Goal: Task Accomplishment & Management: Use online tool/utility

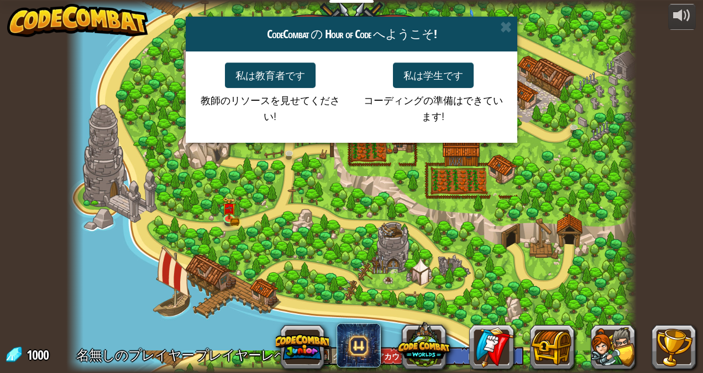
select select "ja"
click at [447, 76] on button "私は学生です" at bounding box center [433, 74] width 81 height 25
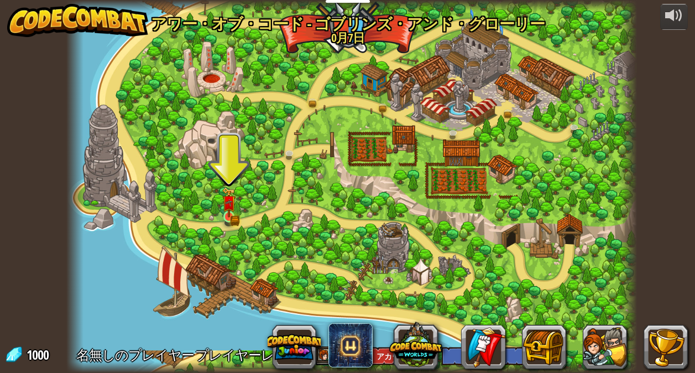
click at [227, 213] on img at bounding box center [229, 202] width 14 height 30
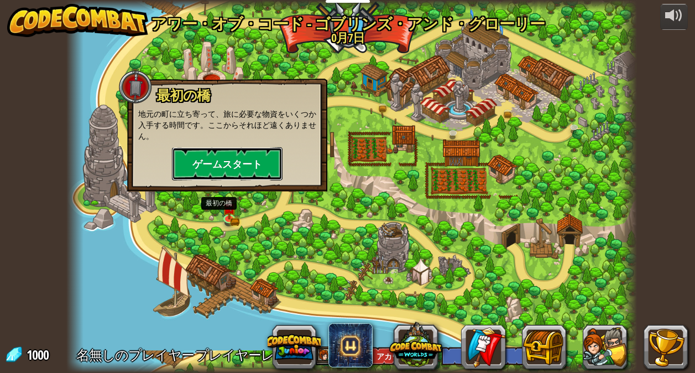
click at [268, 159] on button "ゲームスタート" at bounding box center [227, 163] width 111 height 33
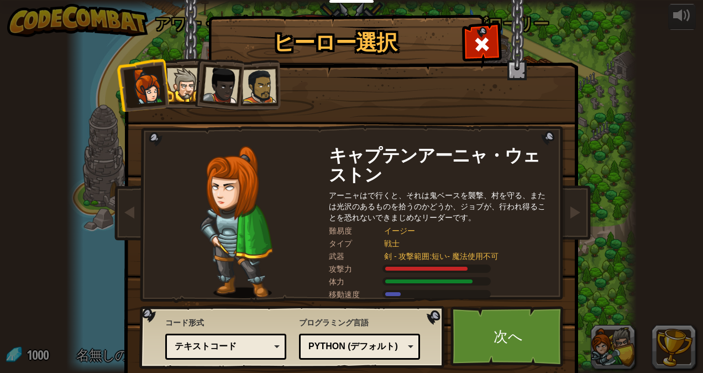
click at [174, 94] on div at bounding box center [184, 85] width 34 height 34
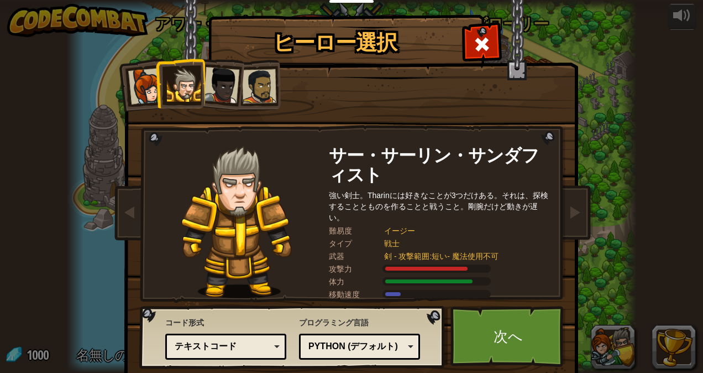
click at [216, 93] on div at bounding box center [221, 85] width 36 height 36
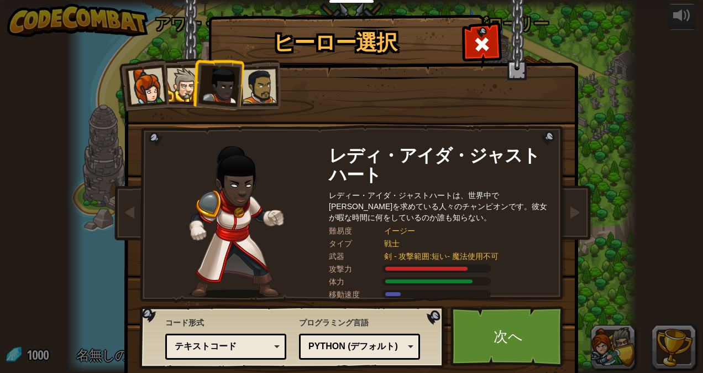
click at [264, 86] on div at bounding box center [259, 86] width 34 height 34
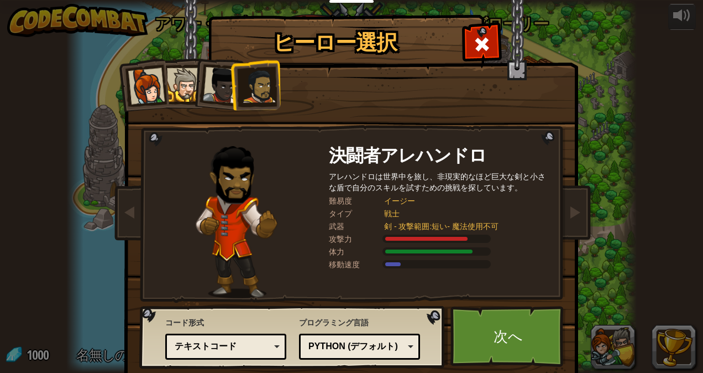
click at [137, 101] on div at bounding box center [146, 86] width 36 height 36
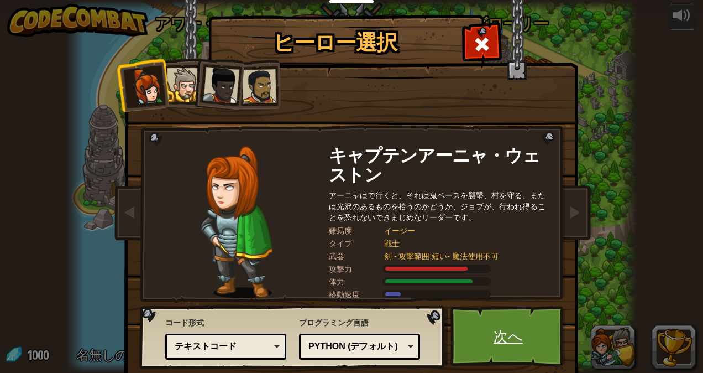
click at [506, 340] on link "次へ" at bounding box center [509, 336] width 116 height 61
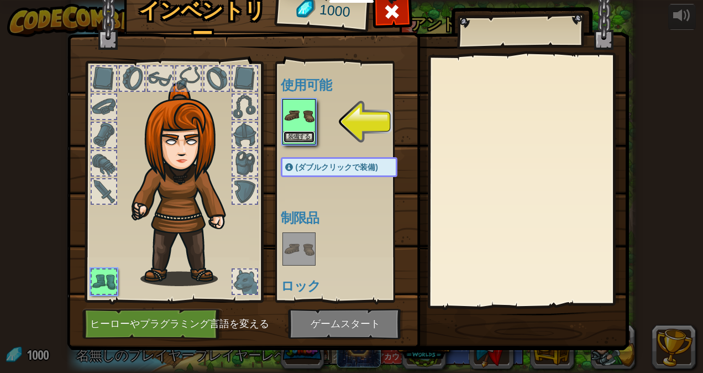
click at [292, 137] on button "装備する" at bounding box center [299, 137] width 31 height 12
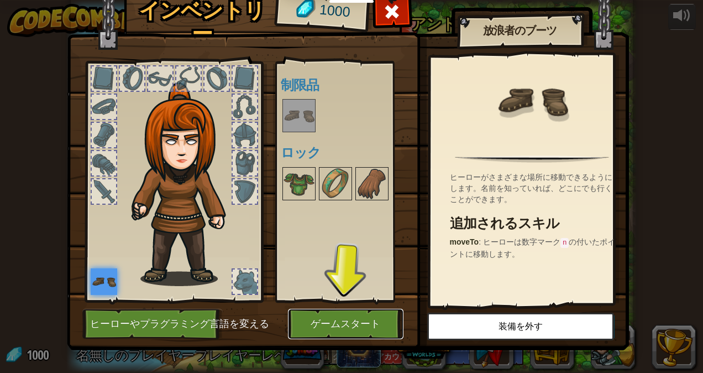
click at [317, 319] on button "ゲームスタート" at bounding box center [346, 323] width 116 height 30
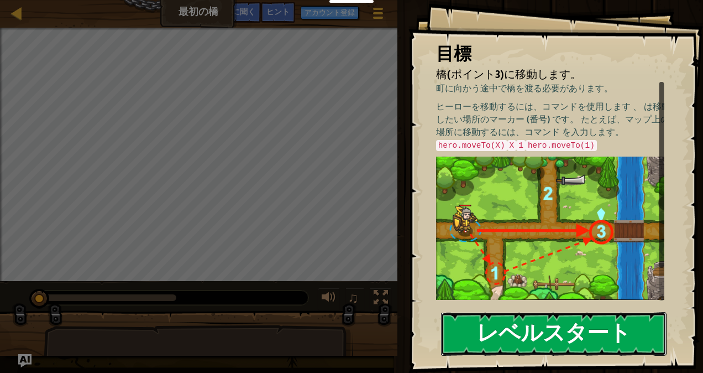
click at [591, 327] on button "レベルスタート" at bounding box center [554, 334] width 226 height 44
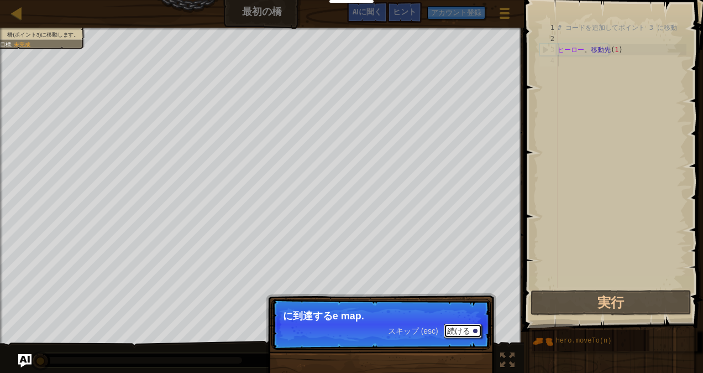
click at [475, 331] on div at bounding box center [475, 330] width 4 height 4
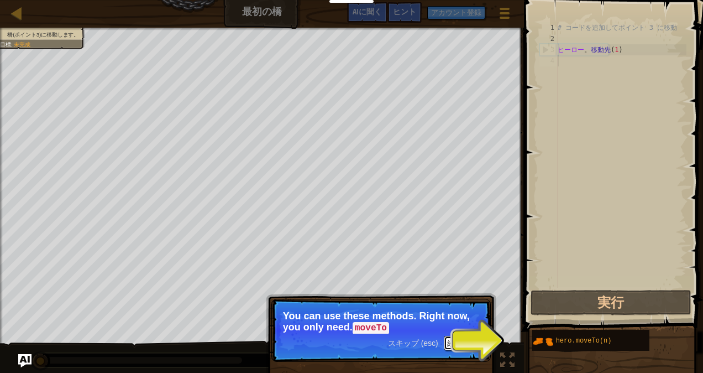
click at [465, 345] on font "続ける" at bounding box center [458, 342] width 23 height 9
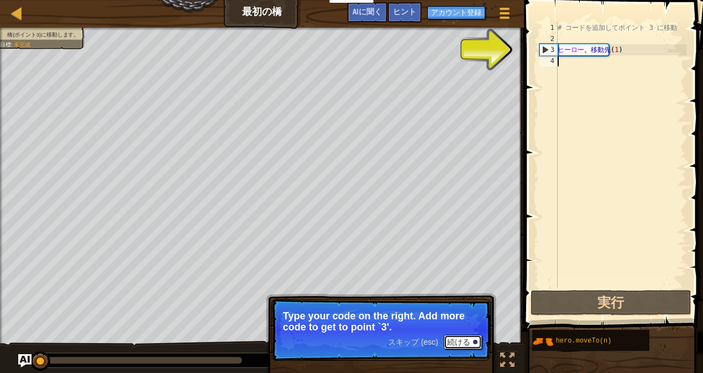
click at [467, 343] on font "続ける" at bounding box center [458, 341] width 23 height 9
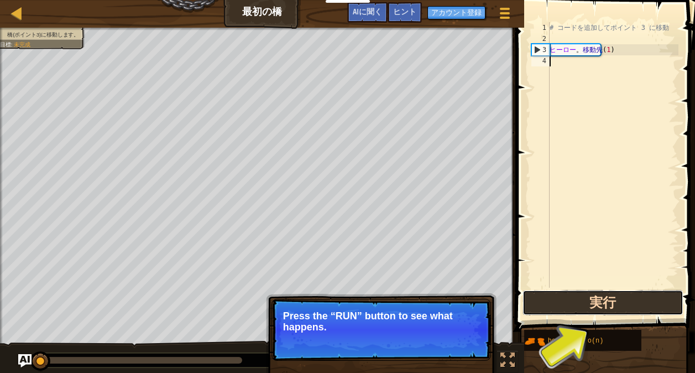
click at [615, 308] on button "実行" at bounding box center [602, 302] width 161 height 25
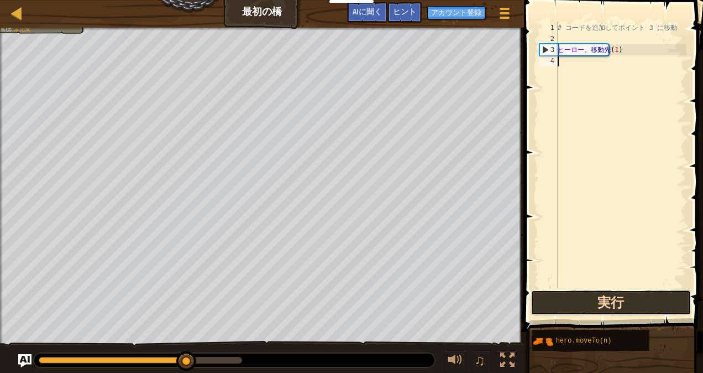
click at [620, 307] on button "実行" at bounding box center [611, 302] width 161 height 25
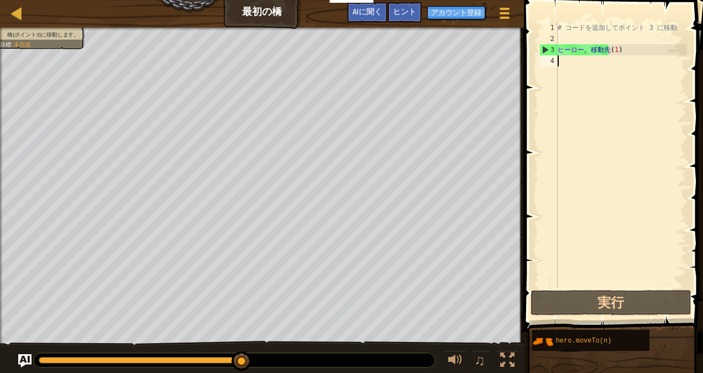
click at [621, 55] on div "# コードを追加してポイント 3 に移動 ヒーロー 。 移動先 ( 1 )" at bounding box center [621, 165] width 131 height 287
type textarea "hero.moveTo(1)"
click at [613, 53] on div "# コードを追加してポイント 3 に移動 ヒーロー 。 移動先 ( 1 )" at bounding box center [621, 165] width 131 height 287
click at [624, 52] on div "# コードを追加してポイント 3 に移動 ヒーロー 。 移動先 ( 1 )" at bounding box center [621, 165] width 131 height 287
click at [635, 51] on div "# コードを追加してポイント 3 に移動 ヒーロー 。 移動先 ( 1 )" at bounding box center [621, 165] width 131 height 287
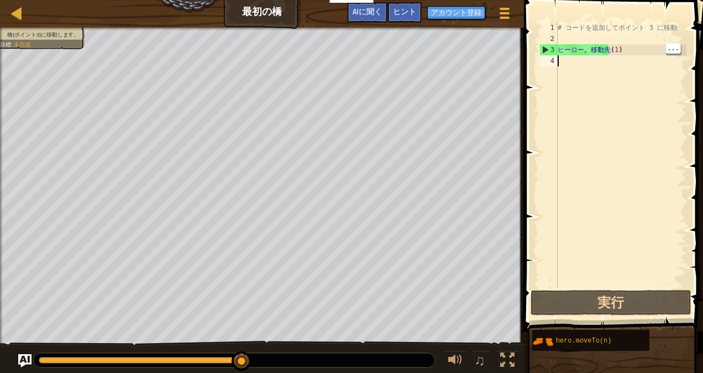
type textarea "hero.moveTo(1)"
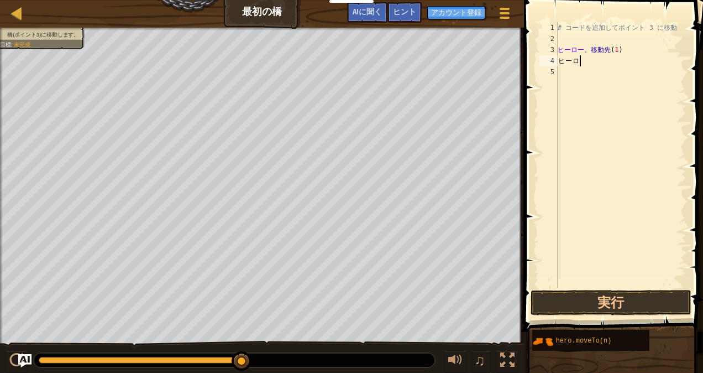
type textarea "ー"
click at [546, 66] on div "5" at bounding box center [548, 71] width 18 height 11
type textarea "ヒ"
click at [625, 54] on div "# コードを追加してポイント 3 に移動 ヒーロー 。 移動先 ( 1 )" at bounding box center [621, 165] width 131 height 287
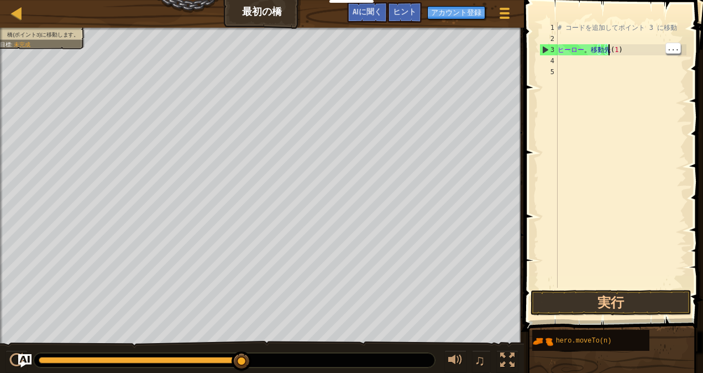
click at [628, 51] on div "# コードを追加してポイント 3 に移動 ヒーロー 。 移動先 ( 1 )" at bounding box center [621, 165] width 131 height 287
click at [625, 22] on div "# コードを追加してポイント 3 に移動 ヒーロー 。 移動先 ( 1 )" at bounding box center [621, 165] width 131 height 287
type textarea "# Add code and move to point 3"
click at [630, 65] on div "# コードを追加してポイント 3 に移動 ヒーロー 。 移動先 ( 1 )" at bounding box center [621, 165] width 131 height 287
click at [641, 51] on div "# コードを追加してポイント 3 に移動 ヒーロー 。 移動先 ( 1 )" at bounding box center [621, 165] width 131 height 287
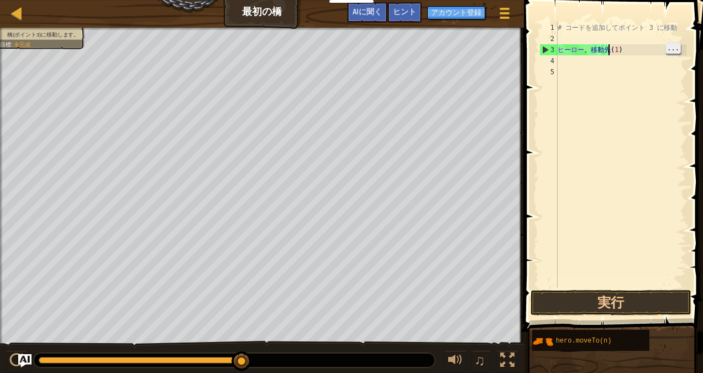
type textarea "hero.moveTo(1)"
click at [670, 53] on span "..." at bounding box center [673, 48] width 14 height 10
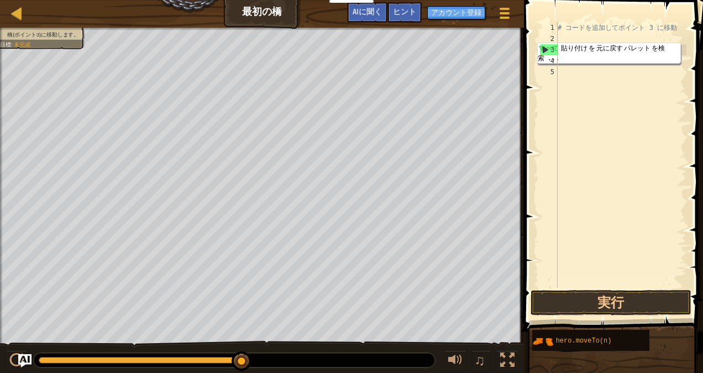
click at [659, 85] on div "# コードを追加してポイント 3 に移動 ヒーロー 。 移動先 ( 1 )" at bounding box center [621, 165] width 131 height 287
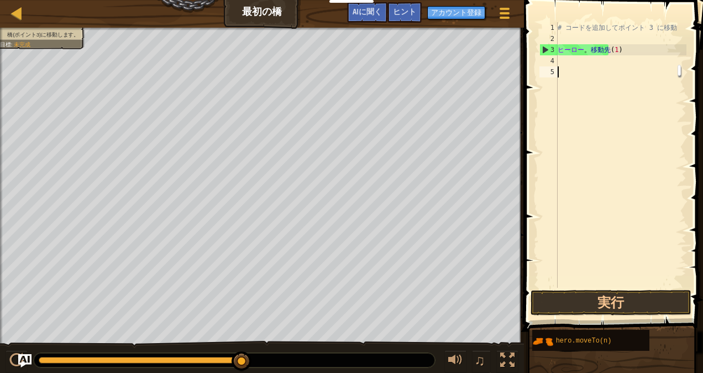
click at [601, 86] on div "# コードを追加してポイント 3 に移動 ヒーロー 。 移動先 ( 1 )" at bounding box center [621, 165] width 131 height 287
click at [598, 66] on div "# コードを追加してポイント 3 に移動 ヒーロー 。 移動先 ( 1 )" at bounding box center [621, 165] width 131 height 287
click at [573, 65] on div "# コードを追加してポイント 3 に移動 ヒーロー 。 移動先 ( 1 )" at bounding box center [621, 165] width 131 height 287
click at [358, 17] on span "AIに聞く" at bounding box center [367, 11] width 29 height 11
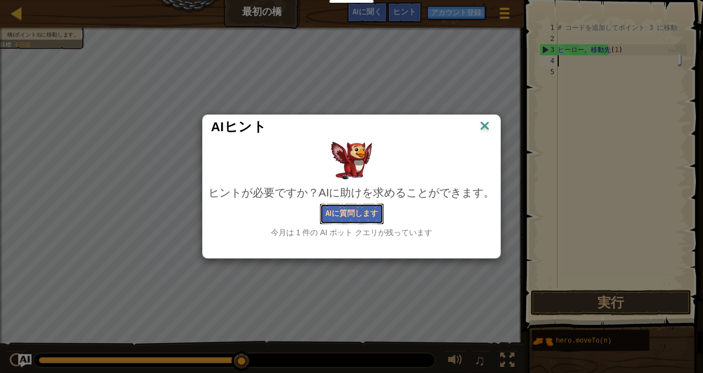
click at [345, 219] on button "AIに質問します" at bounding box center [352, 213] width 64 height 20
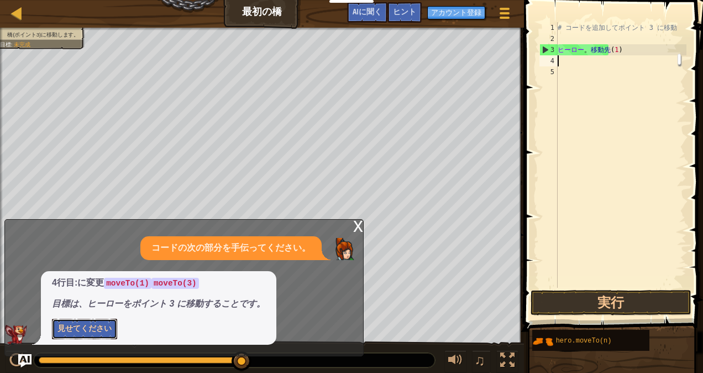
click at [113, 323] on button "見せてください" at bounding box center [84, 328] width 65 height 20
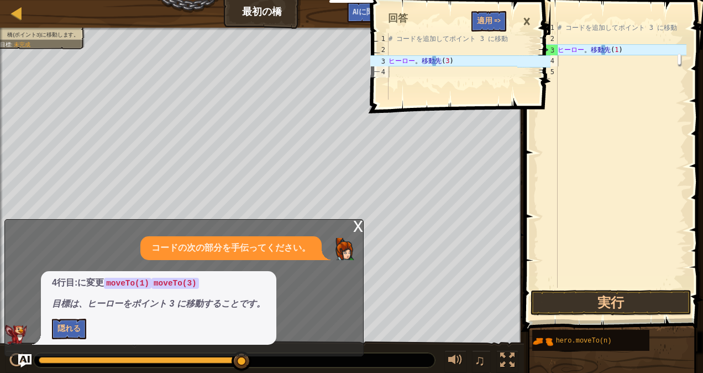
click at [628, 51] on div "# コードを追加してポイント 3 に移動 ヒーロー 。 移動先 ( 1 )" at bounding box center [621, 165] width 131 height 287
type textarea "hero.moveTo(1)"
click at [642, 54] on div "# コードを追加してポイント 3 に移動 ヒーロー 。 移動先 ( 1 )" at bounding box center [621, 165] width 131 height 287
click at [482, 20] on button "適用 =>" at bounding box center [489, 21] width 35 height 20
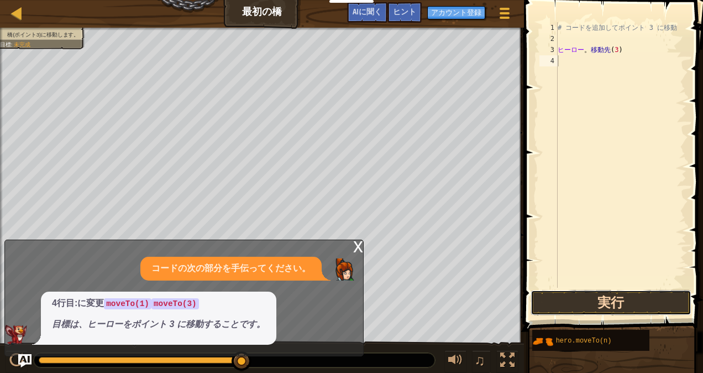
click at [616, 307] on button "実行" at bounding box center [611, 302] width 161 height 25
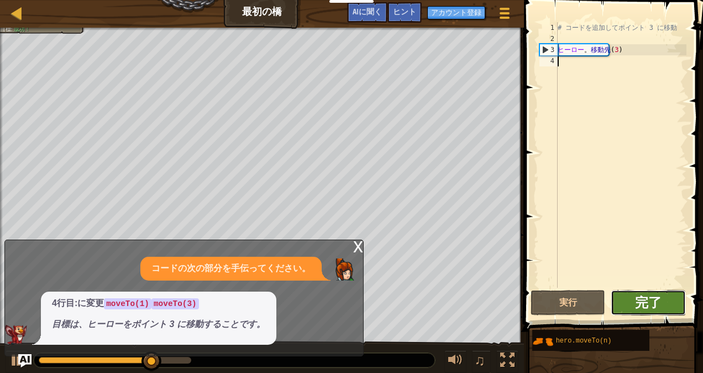
click at [637, 305] on span "完了" at bounding box center [648, 302] width 27 height 18
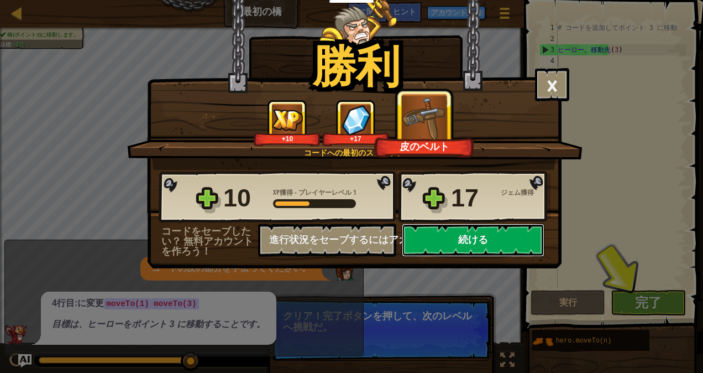
click at [494, 246] on button "続ける" at bounding box center [473, 239] width 143 height 33
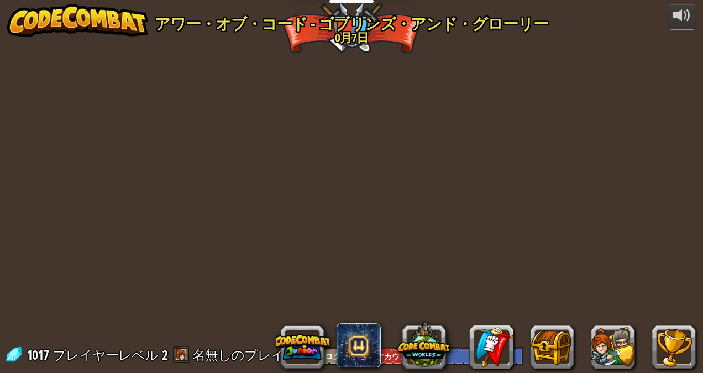
select select "ja"
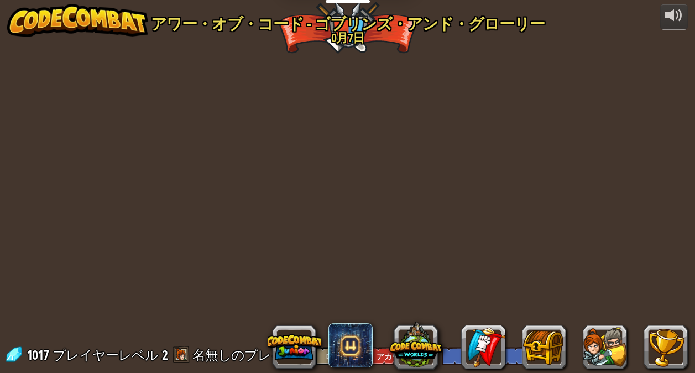
select select "ja"
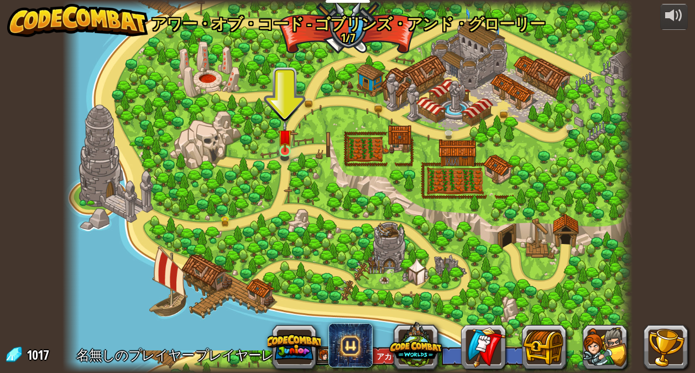
click at [281, 148] on img at bounding box center [285, 137] width 14 height 32
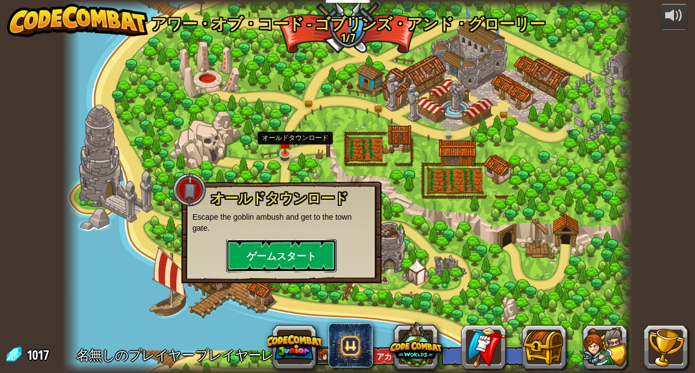
click at [264, 265] on button "ゲームスタート" at bounding box center [281, 255] width 111 height 33
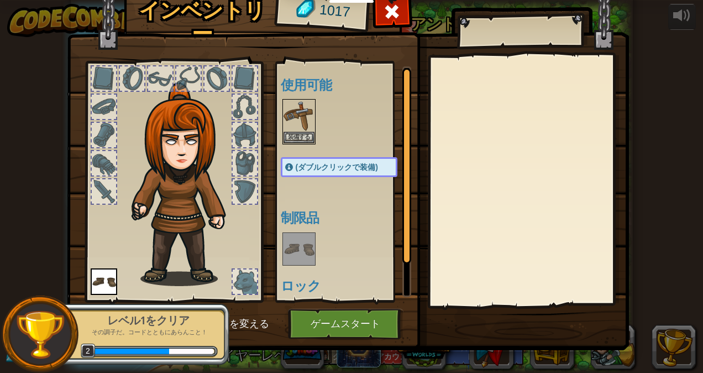
click at [316, 160] on div "(ダブルクリックで装備)" at bounding box center [339, 167] width 117 height 20
click at [308, 135] on button "装備する" at bounding box center [299, 137] width 31 height 12
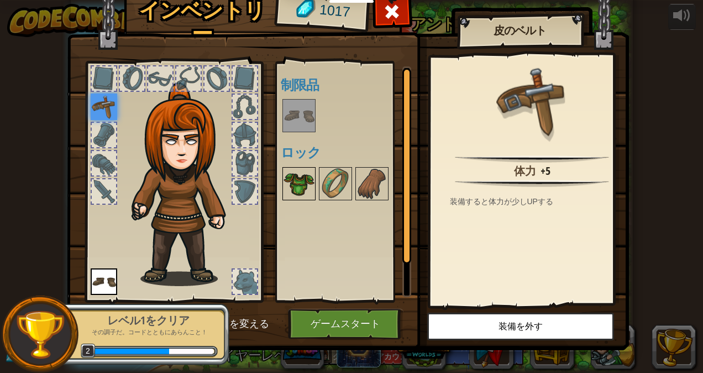
click at [295, 193] on img at bounding box center [299, 183] width 31 height 31
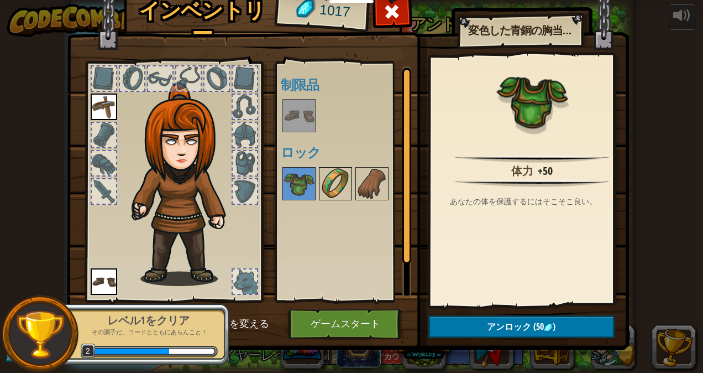
click at [323, 194] on img at bounding box center [335, 183] width 31 height 31
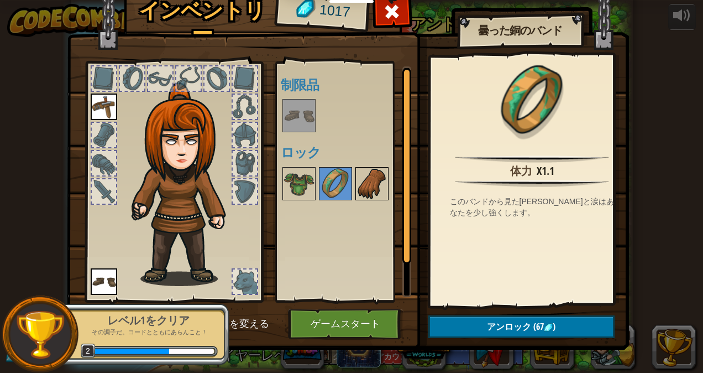
click at [362, 195] on img at bounding box center [372, 183] width 31 height 31
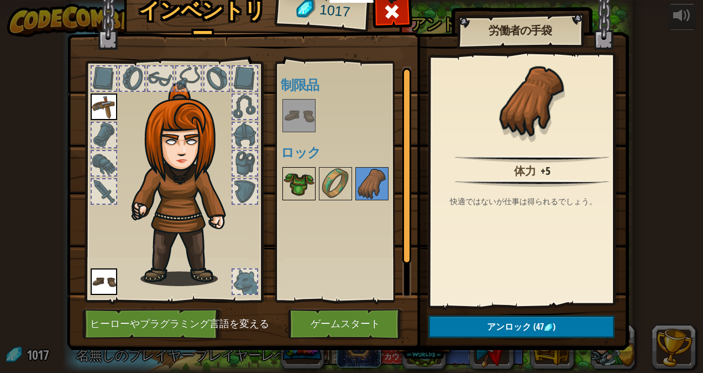
click at [294, 186] on img at bounding box center [299, 183] width 31 height 31
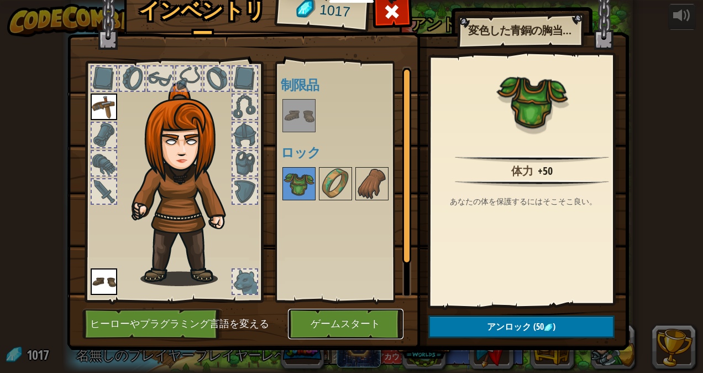
click at [296, 321] on button "ゲームスタート" at bounding box center [346, 323] width 116 height 30
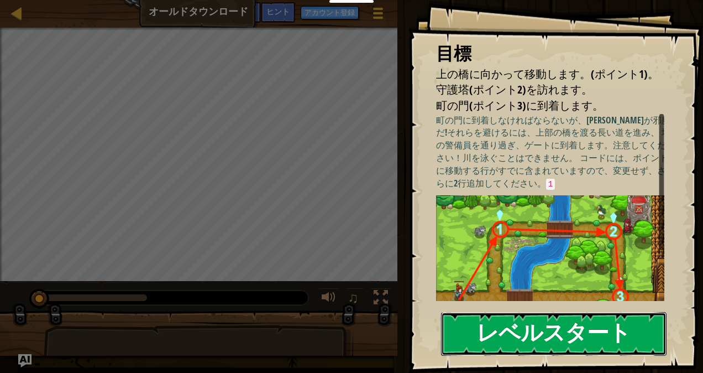
click at [476, 326] on button "レベルスタート" at bounding box center [554, 334] width 226 height 44
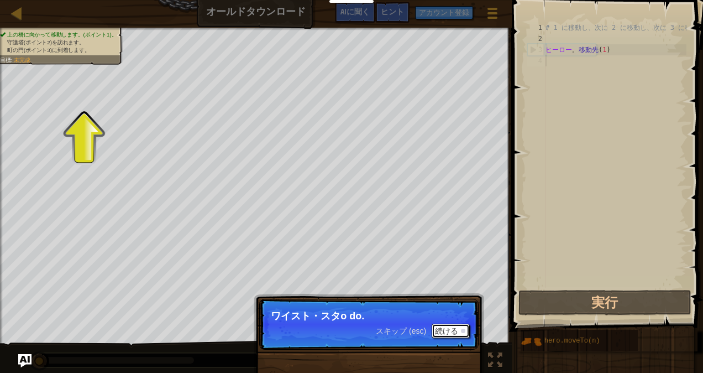
click at [461, 332] on div at bounding box center [463, 330] width 4 height 4
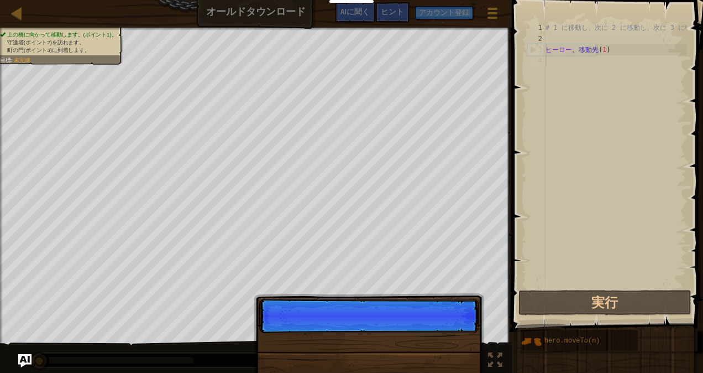
scroll to position [5, 0]
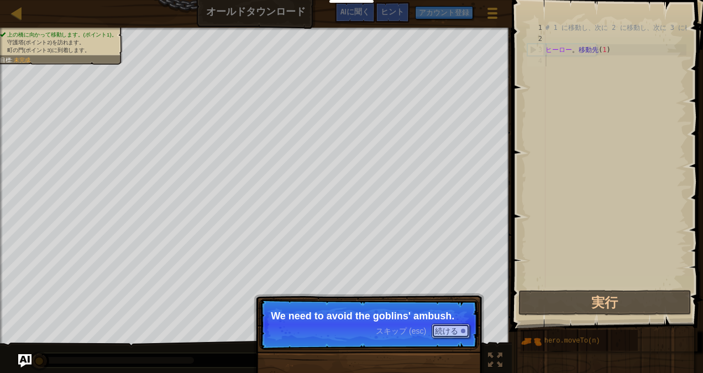
click at [463, 330] on div at bounding box center [463, 330] width 4 height 4
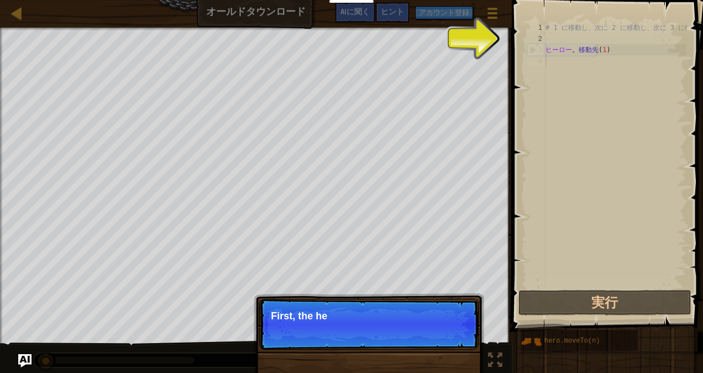
click at [464, 333] on p "スキップ (esc) 続ける First, the he" at bounding box center [368, 323] width 219 height 51
click at [466, 335] on p "スキップ (esc) 続ける First, the hero moves" at bounding box center [368, 323] width 219 height 51
click at [464, 337] on p "スキップ (esc) 続ける First, the hero moves to poi" at bounding box center [368, 323] width 219 height 51
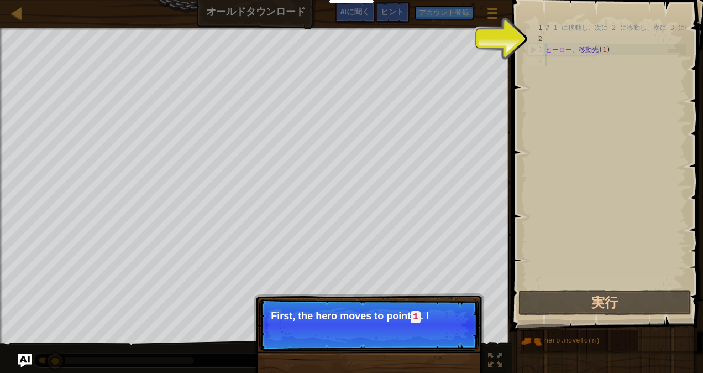
click at [464, 339] on p "スキップ (esc) 続ける First, the hero moves to point 1 . I" at bounding box center [368, 324] width 219 height 52
click at [463, 343] on p "スキップ (esc) 続ける First, the hero moves to point 1 . I" at bounding box center [368, 324] width 219 height 52
click at [462, 342] on p "スキップ (esc) 続ける First, the hero moves to point 1 . I t 's a lre" at bounding box center [368, 324] width 219 height 52
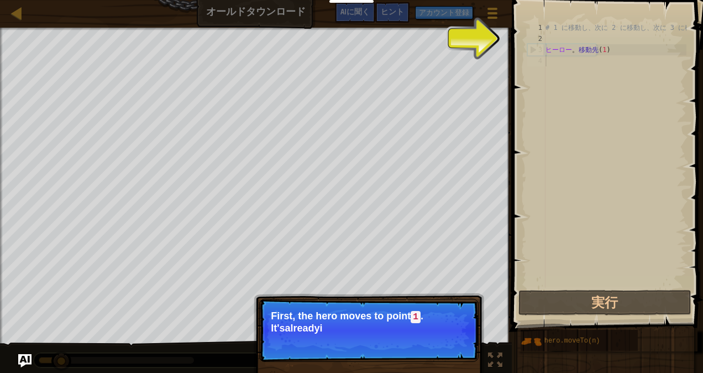
click at [461, 343] on p "スキップ (esc) 続ける First, the hero moves to point 1 . I t 's a lre a d y i" at bounding box center [368, 329] width 219 height 63
click at [463, 343] on p "スキップ (esc) 続ける First, the hero moves to point 1 . I t 's a lre a d y i n y ou r" at bounding box center [368, 329] width 219 height 63
click at [465, 345] on p "スキップ (esc) 続ける First, the hero moves to point 1 . I t 's a lre a d y i n y ou r" at bounding box center [368, 329] width 219 height 63
click at [463, 342] on div at bounding box center [463, 343] width 4 height 4
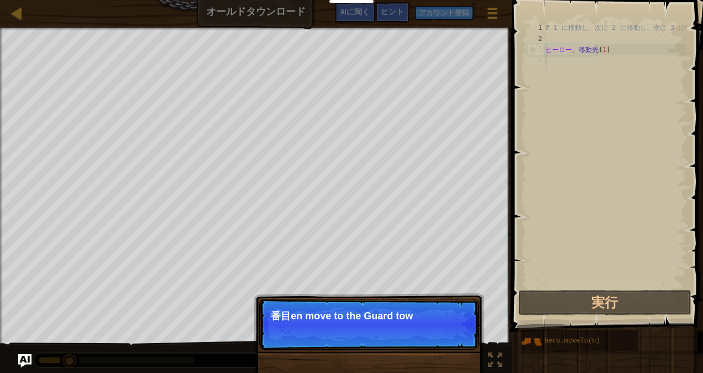
click at [462, 338] on p "スキップ (esc) 続ける 番目en move to the Guard tow" at bounding box center [368, 323] width 219 height 51
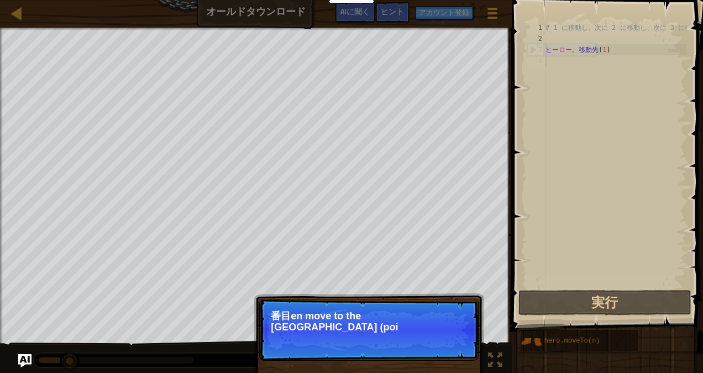
click at [465, 341] on p "スキップ (esc) 続ける 番目en move to the [GEOGRAPHIC_DATA] (poi" at bounding box center [368, 329] width 219 height 62
click at [463, 345] on p "スキップ (esc) 続ける 番目en move to the [GEOGRAPHIC_DATA] (point 2)," at bounding box center [368, 329] width 219 height 62
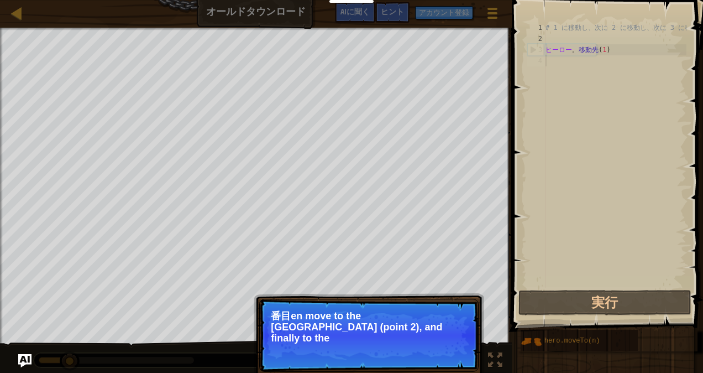
click at [454, 344] on p "スキップ (esc) 続ける 番目en move to the [GEOGRAPHIC_DATA] (point 2), and finally to the" at bounding box center [368, 334] width 219 height 73
click at [449, 350] on p "スキップ (esc) 続ける 番目en move to the [GEOGRAPHIC_DATA] (point 2), and finally to the…" at bounding box center [368, 334] width 219 height 73
click at [452, 347] on p "スキップ (esc) 続ける 番目en move to the [GEOGRAPHIC_DATA] (point 2), and finally to the…" at bounding box center [368, 334] width 219 height 73
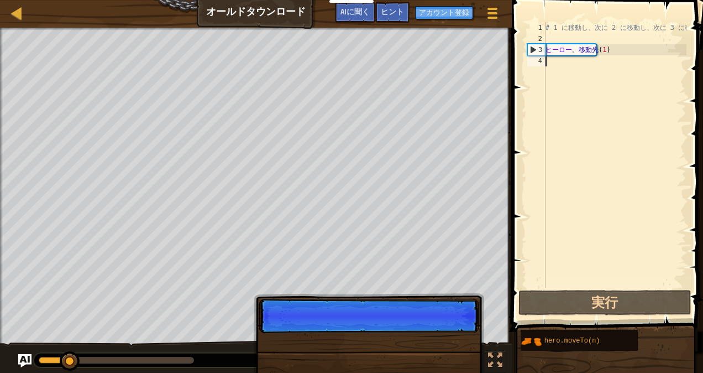
click at [456, 333] on p "スキップ (esc) 続ける" at bounding box center [368, 315] width 219 height 34
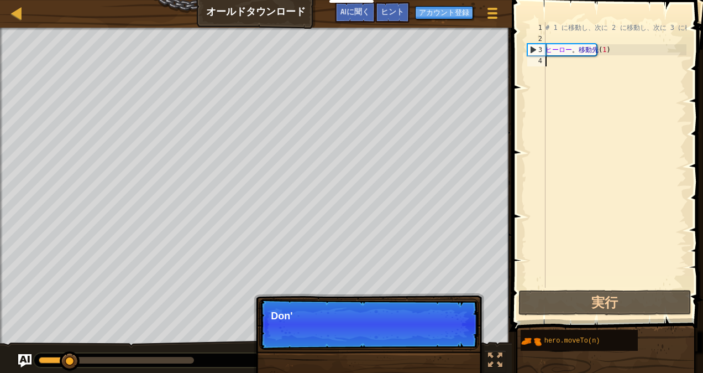
click at [457, 348] on p "スキップ (esc) 続ける [PERSON_NAME]'" at bounding box center [368, 323] width 219 height 51
click at [454, 345] on p "スキップ (esc) 続ける Don't change the gi" at bounding box center [368, 323] width 219 height 51
click at [455, 348] on p "スキップ (esc) 続ける Don't change the given c" at bounding box center [368, 323] width 219 height 51
click at [457, 345] on p "スキップ (esc) 続ける Don't change the given c" at bounding box center [368, 323] width 219 height 51
click at [454, 344] on p "スキップ (esc) 続ける Don't change the given code. Ju" at bounding box center [368, 323] width 219 height 51
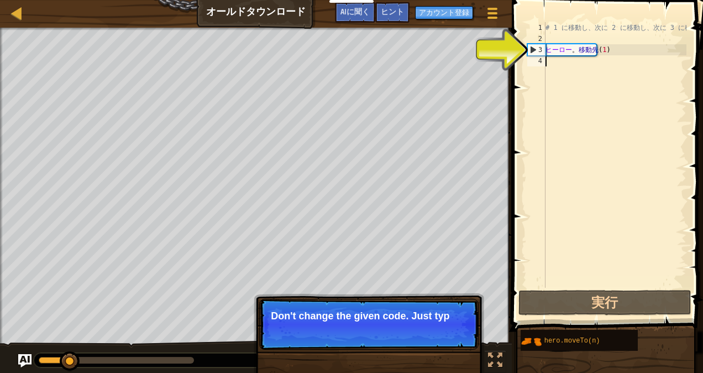
click at [455, 342] on p "スキップ (esc) 続ける Don't change the given code. Just typ" at bounding box center [368, 323] width 219 height 51
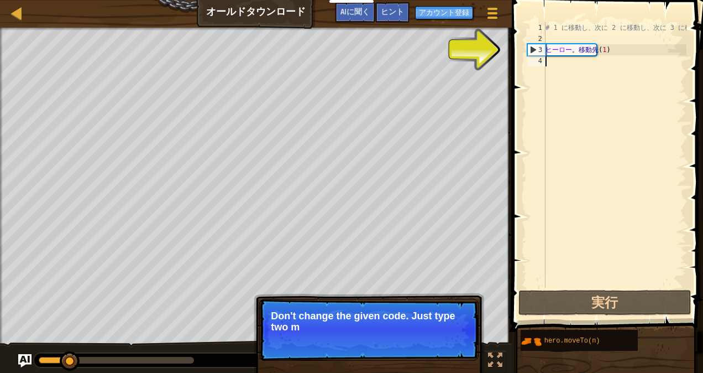
click at [455, 348] on p "スキップ (esc) 続ける Don't change the given code. Just type two m" at bounding box center [368, 329] width 219 height 62
click at [458, 345] on p "スキップ (esc) 続ける Don't change the given code. Just type two more met" at bounding box center [368, 329] width 219 height 62
click at [455, 345] on p "スキップ (esc) 続ける Don't change the given code. Just type two more methods he" at bounding box center [368, 329] width 219 height 62
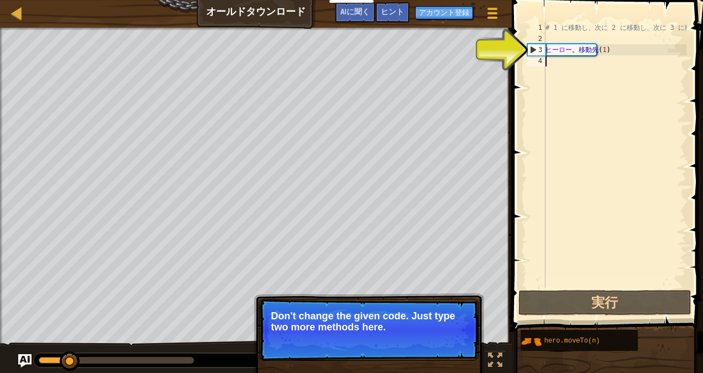
click at [457, 345] on font "続ける" at bounding box center [446, 341] width 23 height 9
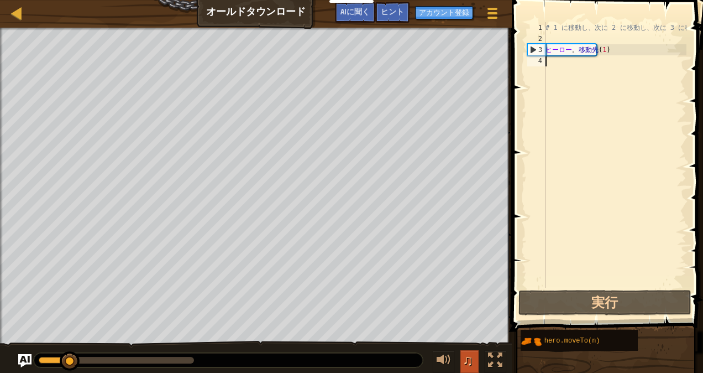
click at [466, 359] on span "♫" at bounding box center [468, 360] width 11 height 17
click at [638, 58] on div "# 1 に移動し、次に 2 に移動し、次に 3 に移動します ヒーロー 。 移動先 ( 1 )" at bounding box center [614, 165] width 143 height 287
type textarea "hero.moveTo(1)"
click at [640, 52] on div "# 1 に移動し、次に 2 に移動し、次に 3 に移動します ヒーロー 。 移動先 ( 1 )" at bounding box center [614, 154] width 143 height 265
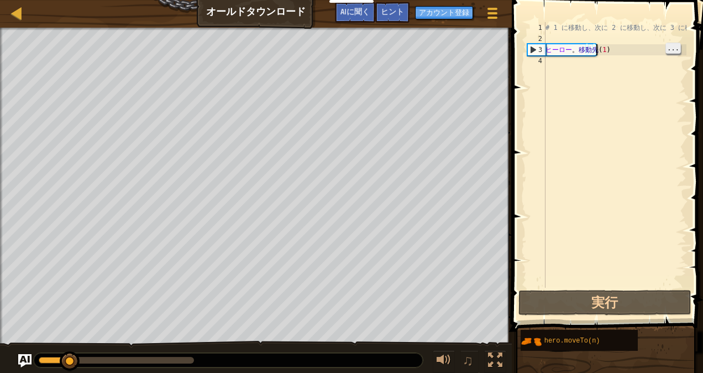
click at [671, 51] on span "..." at bounding box center [673, 48] width 14 height 10
click at [653, 104] on div "# 1 に移動し、次に 2 に移動し、次に 3 に移動します ヒーロー 。 移動先 ( 1 )" at bounding box center [614, 165] width 143 height 287
click at [578, 58] on div "# 1 に移動し、次に 2 に移動し、次に 3 に移動します ヒーロー 。 移動先 ( 1 )" at bounding box center [614, 165] width 143 height 287
click at [572, 50] on div "# 1 に移動し、次に 2 に移動し、次に 3 に移動します ヒーロー 。 移動先 ( 1 )" at bounding box center [614, 165] width 143 height 287
type textarea "hero.moveTo(1)"
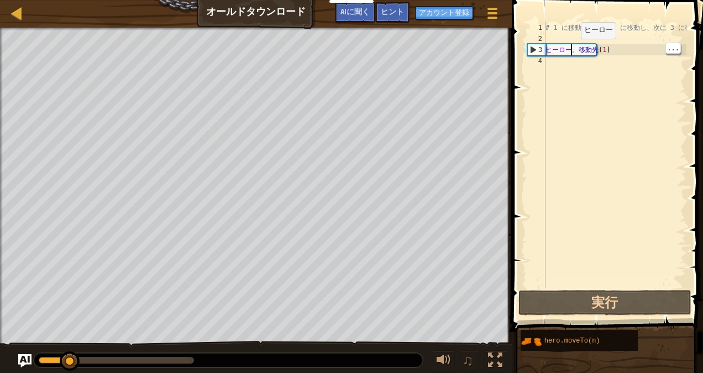
click at [593, 81] on div "# 1 に移動し、次に 2 に移動し、次に 3 に移動します ヒーロー 。 移動先 ( 1 )" at bounding box center [614, 165] width 143 height 287
click at [621, 50] on div "# 1 に移動し、次に 2 に移動し、次に 3 に移動します ヒーロー 。 移動先 ( 1 )" at bounding box center [614, 165] width 143 height 287
type textarea "hero.moveTo(1)"
click at [626, 63] on div "# 1 に移動し、次に 2 に移動し、次に 3 に移動します ヒーロー 。 移動先 ( 1 )" at bounding box center [614, 165] width 143 height 287
click at [355, 11] on span "AIに聞く" at bounding box center [355, 11] width 29 height 11
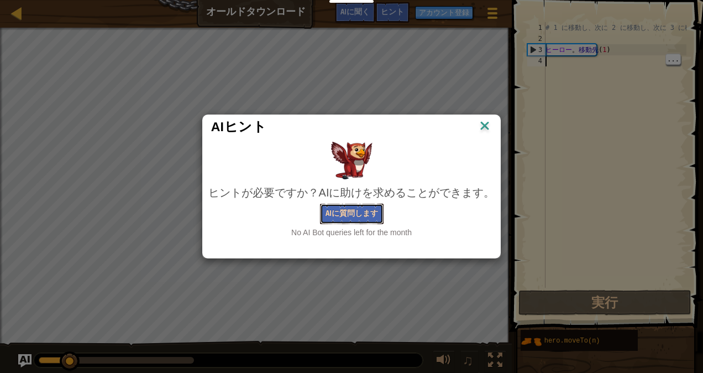
click at [370, 212] on button "AIに質問します" at bounding box center [352, 213] width 64 height 20
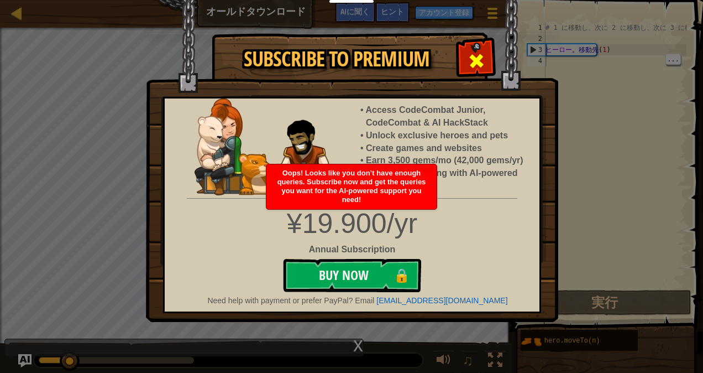
click at [492, 53] on div at bounding box center [476, 59] width 35 height 35
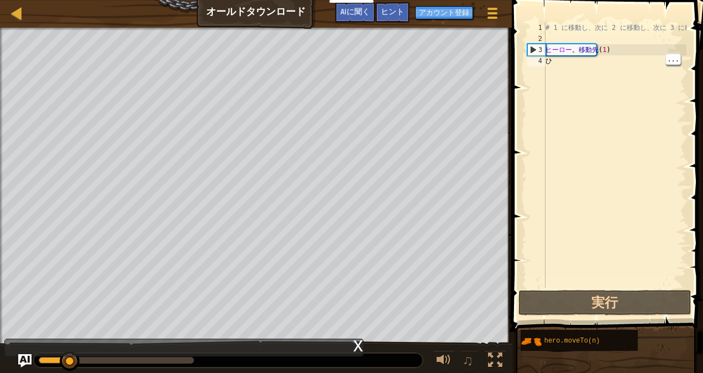
scroll to position [0, 0]
type textarea "ひ"
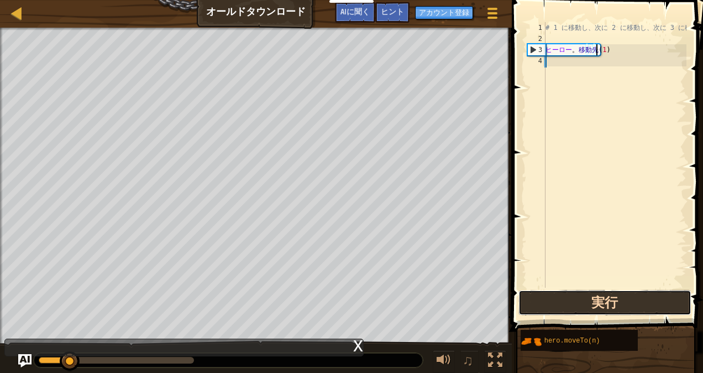
click at [647, 306] on button "実行" at bounding box center [604, 302] width 172 height 25
click at [650, 300] on button "実行" at bounding box center [604, 302] width 172 height 25
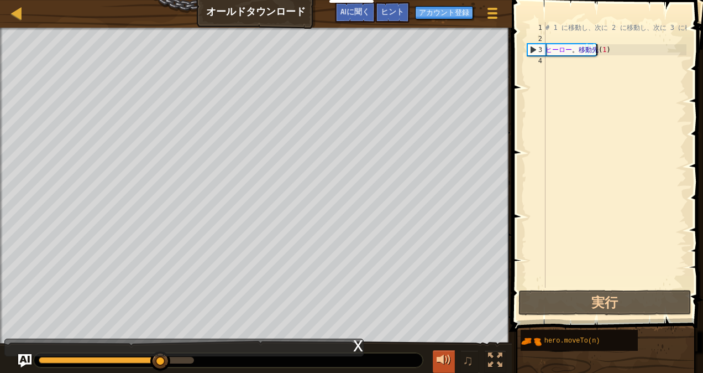
click at [444, 360] on div at bounding box center [444, 360] width 14 height 14
click at [447, 363] on div at bounding box center [444, 360] width 14 height 14
click at [446, 363] on div at bounding box center [444, 360] width 14 height 14
click at [628, 51] on div "# 1 に移動し、次に 2 に移動し、次に 3 に移動します ヒーロー 。 移動先 ( 1 )" at bounding box center [614, 165] width 143 height 287
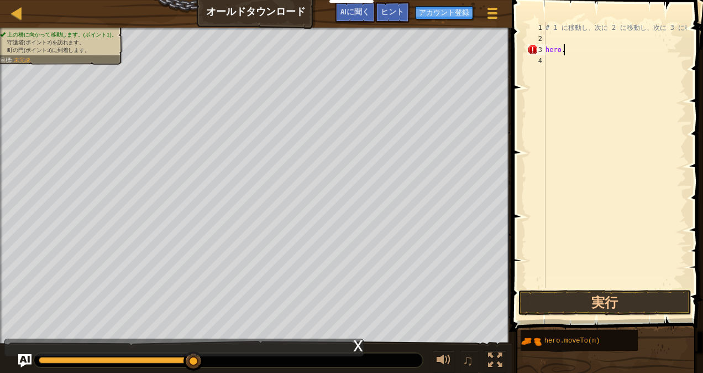
type textarea "h"
type textarea "人"
type textarea "ひ"
